Goal: Use online tool/utility

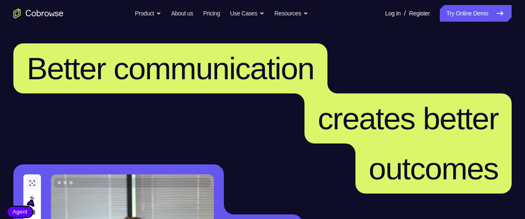
click at [476, 12] on link "Try Online Demo" at bounding box center [476, 13] width 72 height 17
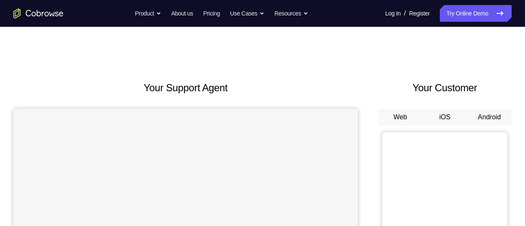
drag, startPoint x: 502, startPoint y: 119, endPoint x: 487, endPoint y: 126, distance: 16.5
drag, startPoint x: 487, startPoint y: 126, endPoint x: 522, endPoint y: 130, distance: 35.7
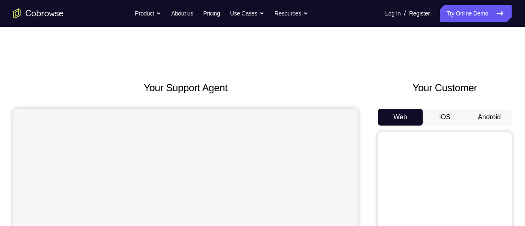
click at [483, 114] on button "Android" at bounding box center [489, 117] width 45 height 17
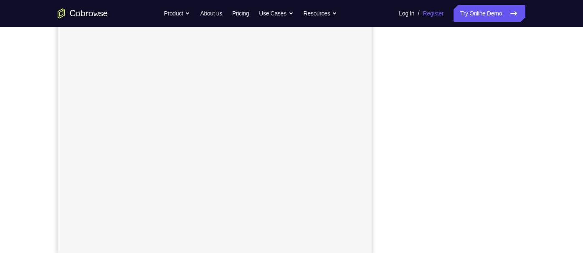
scroll to position [134, 0]
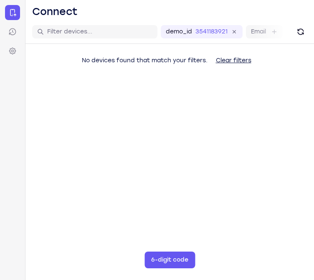
drag, startPoint x: 340, startPoint y: 114, endPoint x: 241, endPoint y: 169, distance: 113.7
click at [241, 169] on main "demo_id 3541183921 3541183921 Email User ID Device ID Device name 6-digit code …" at bounding box center [169, 160] width 289 height 280
